Goal: Information Seeking & Learning: Learn about a topic

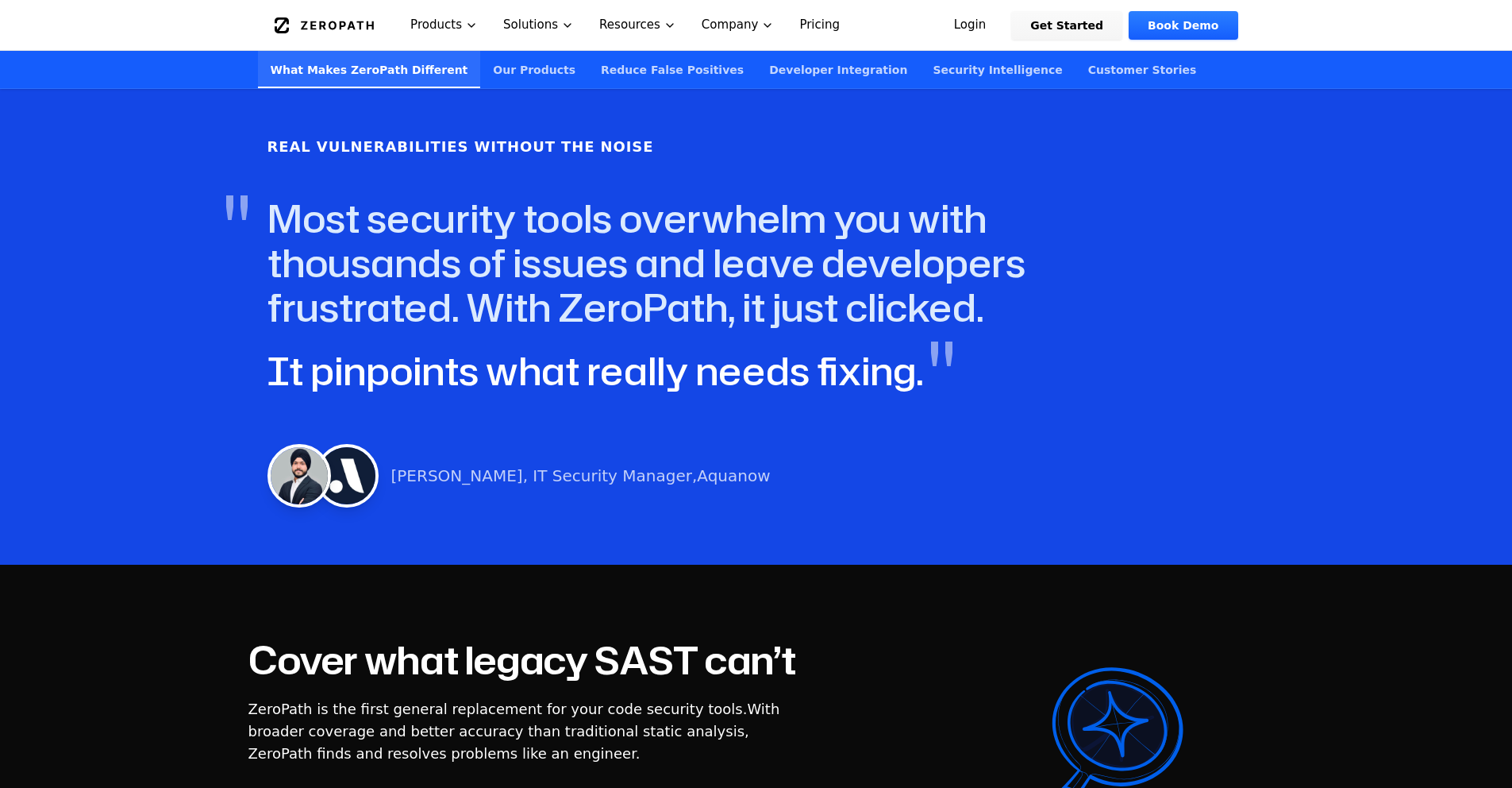
scroll to position [841, 0]
drag, startPoint x: 499, startPoint y: 352, endPoint x: 912, endPoint y: 362, distance: 413.1
click at [912, 362] on div "Real Vulnerabilities Without the Noise " Most security tools overwhelm you with…" at bounding box center [756, 322] width 1016 height 410
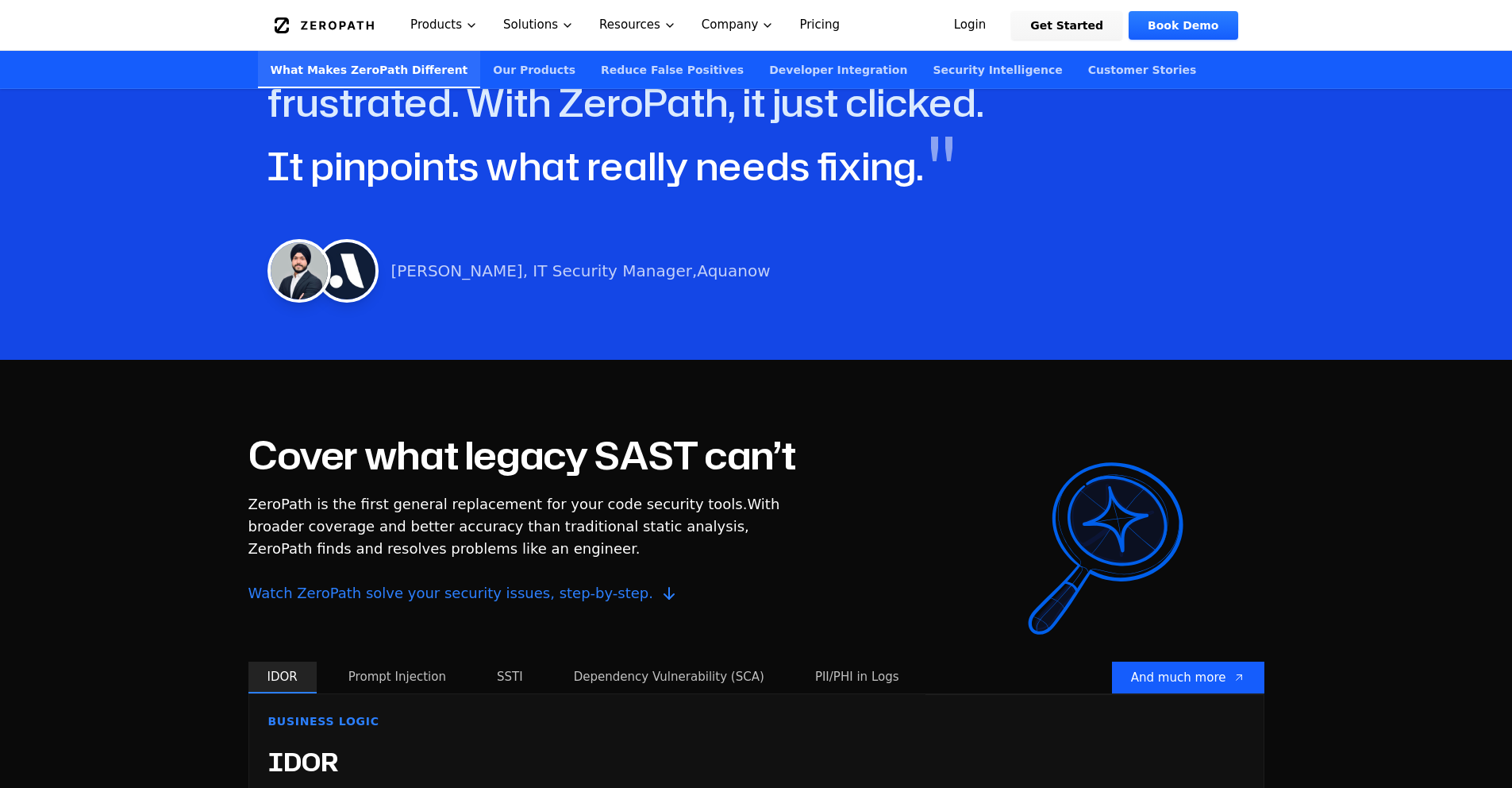
scroll to position [1221, 0]
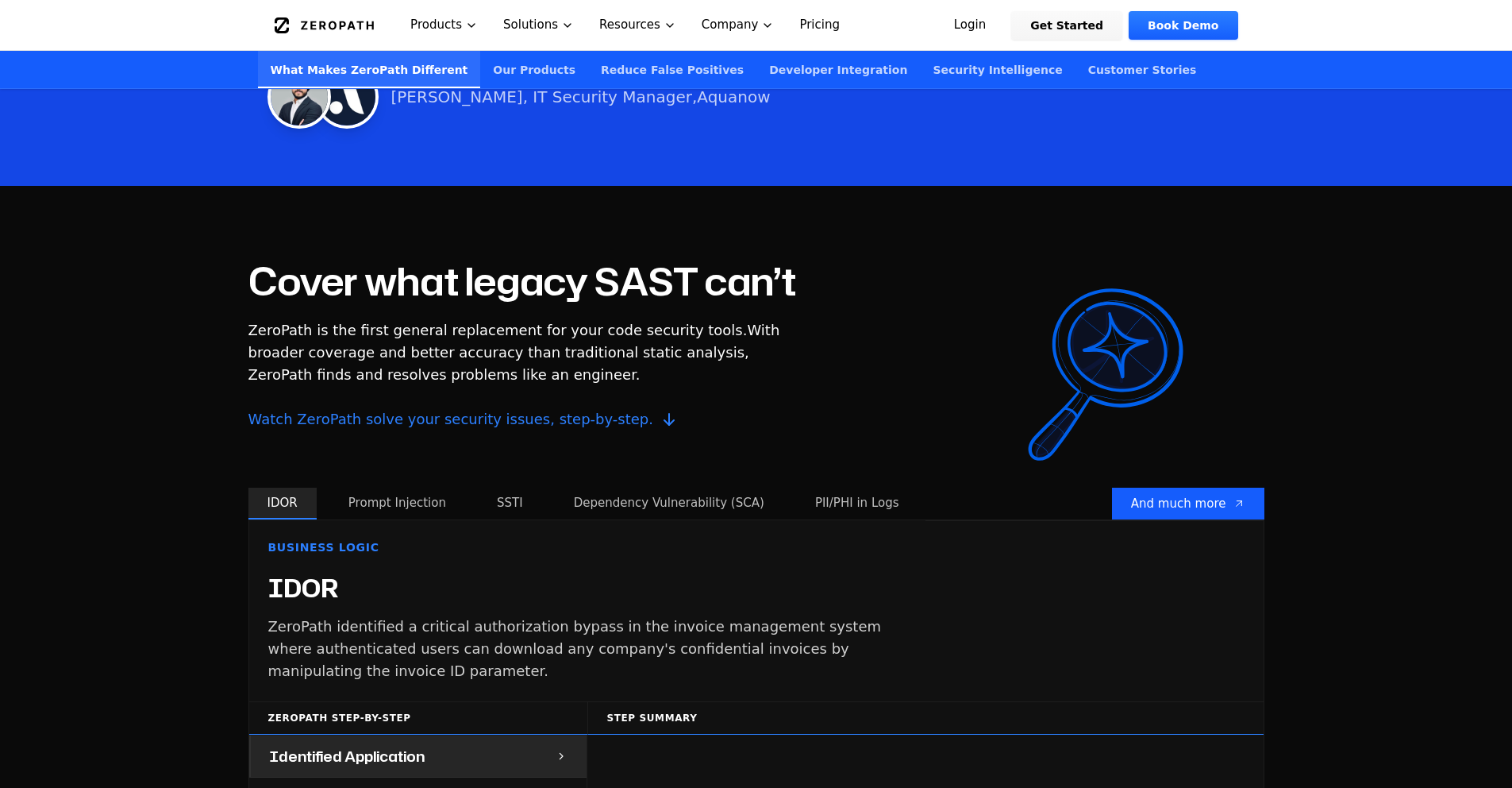
drag, startPoint x: 627, startPoint y: 264, endPoint x: 799, endPoint y: 271, distance: 172.1
click at [797, 271] on h2 "Cover what legacy SAST can’t" at bounding box center [523, 281] width 548 height 39
click at [742, 278] on h2 "Cover what legacy SAST can’t" at bounding box center [523, 281] width 548 height 39
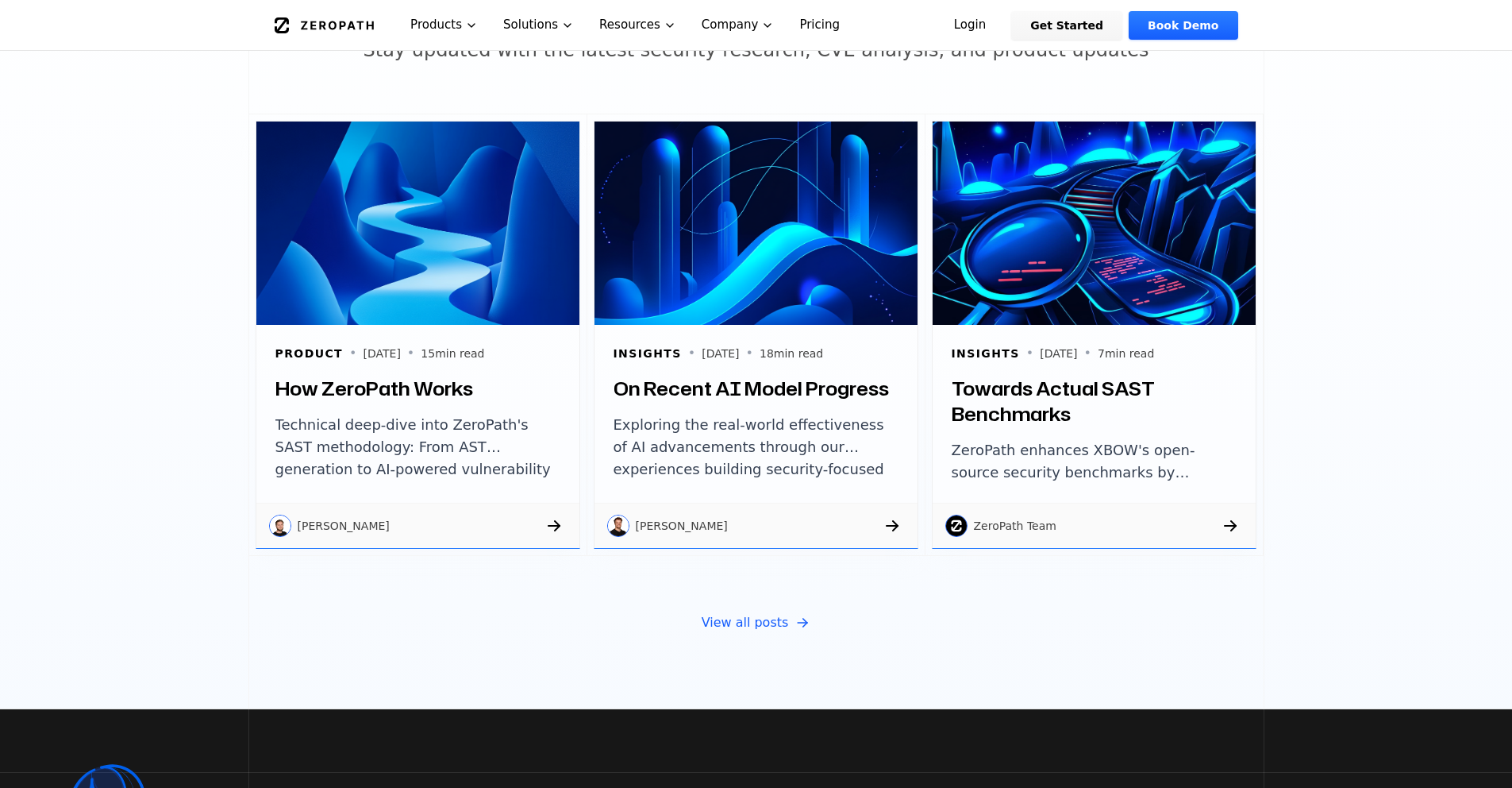
scroll to position [6305, 0]
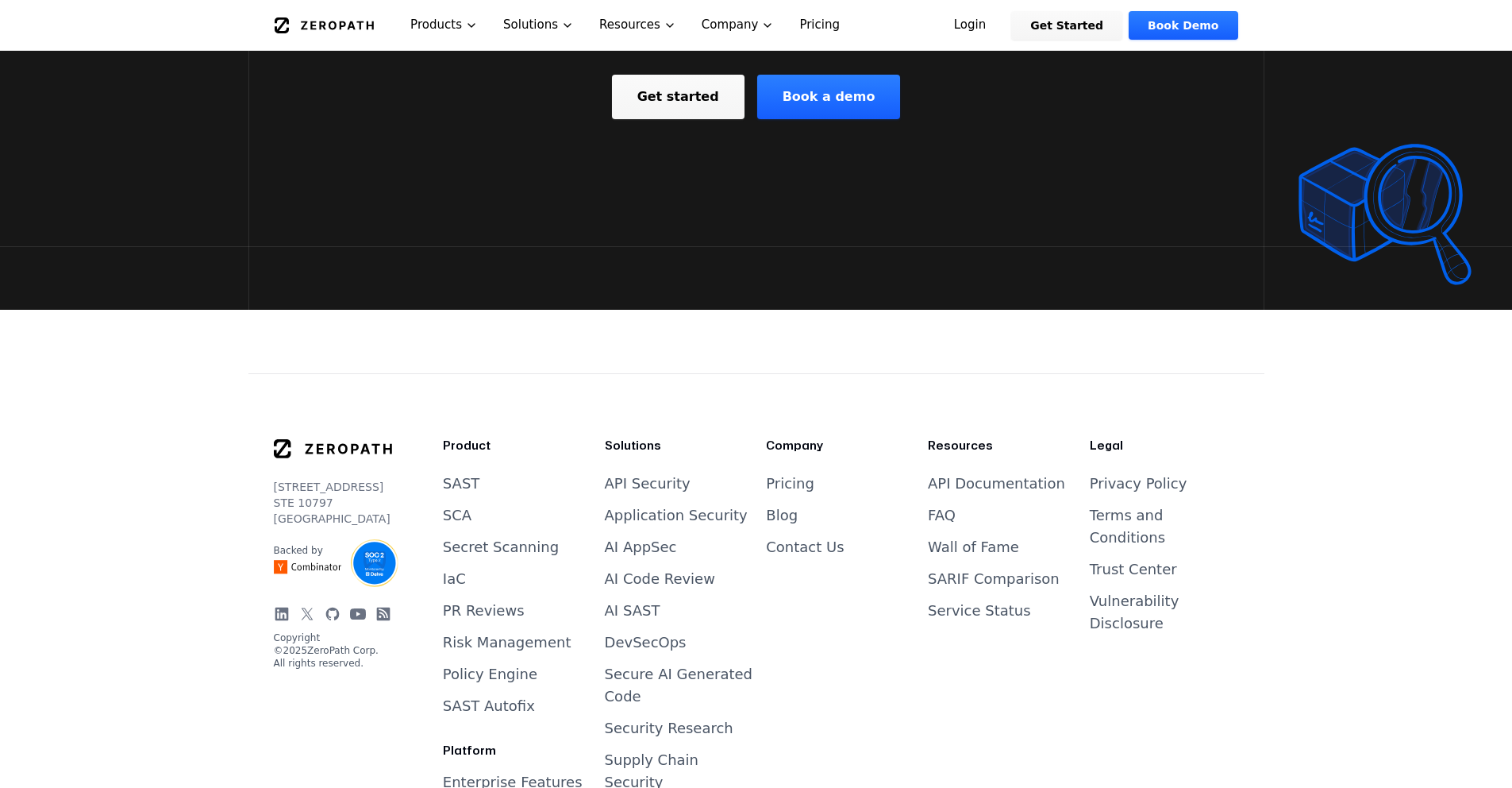
drag, startPoint x: 320, startPoint y: 525, endPoint x: 262, endPoint y: 524, distance: 58.0
click at [262, 524] on div "[STREET_ADDRESS] Backed by Copyright © 2025 ZeroPath Corp. All rights reserved.…" at bounding box center [756, 792] width 1016 height 839
click at [298, 544] on p "Backed by" at bounding box center [308, 550] width 68 height 13
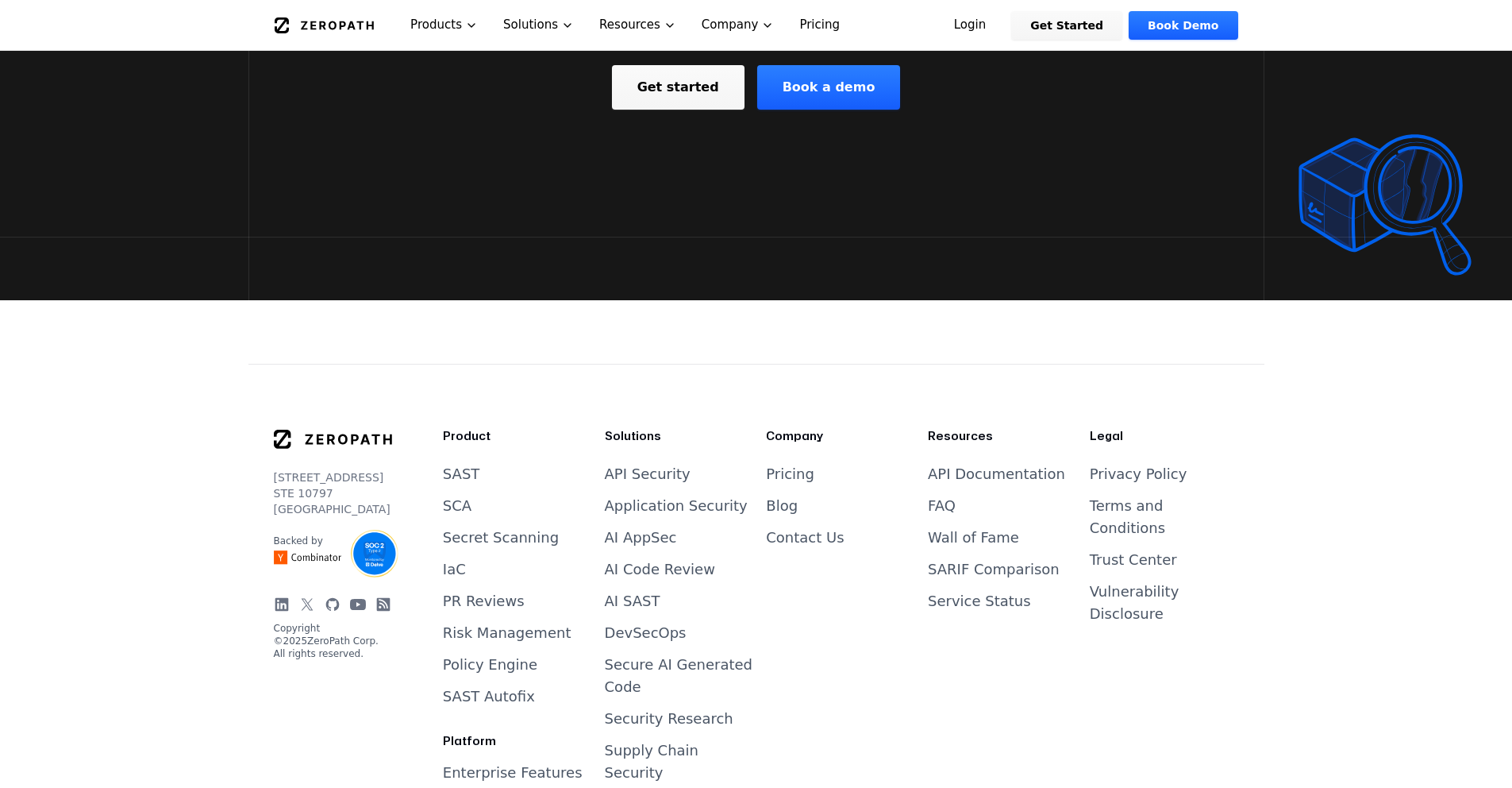
click at [370, 538] on img at bounding box center [375, 553] width 47 height 47
click at [311, 596] on icon at bounding box center [307, 604] width 16 height 16
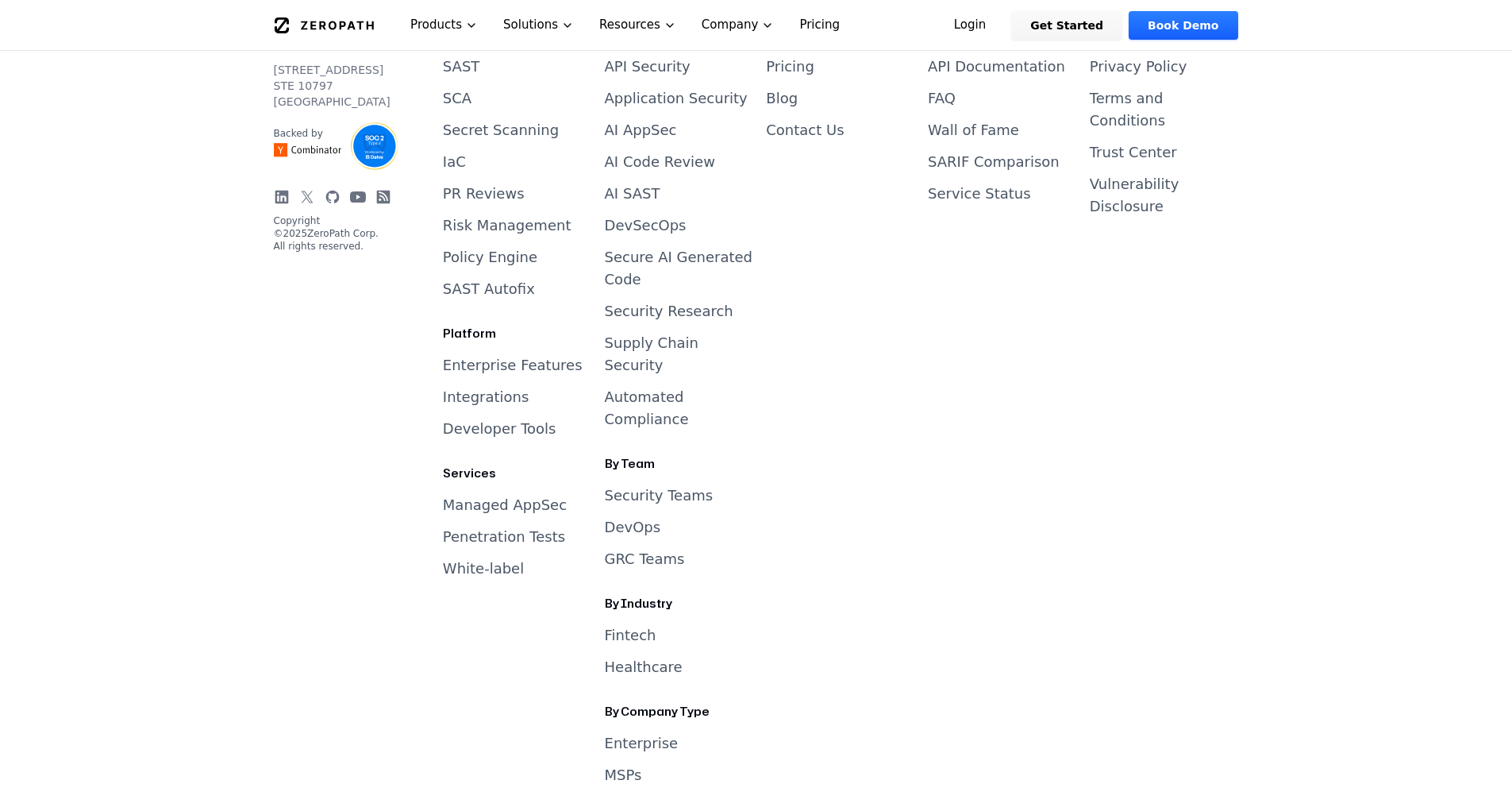
scroll to position [6744, 0]
